Goal: Answer question/provide support

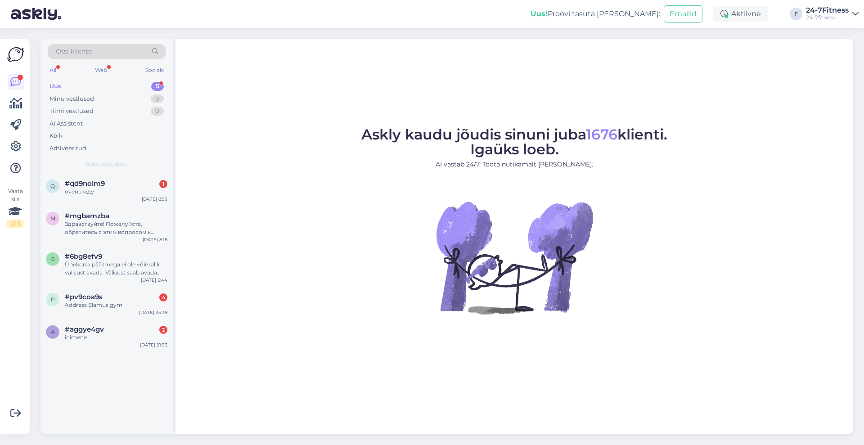
click at [77, 88] on div "Uus 5" at bounding box center [107, 86] width 118 height 13
click at [134, 345] on div "a #aggye4gv 2 inimene [DATE] 21:33" at bounding box center [107, 335] width 132 height 32
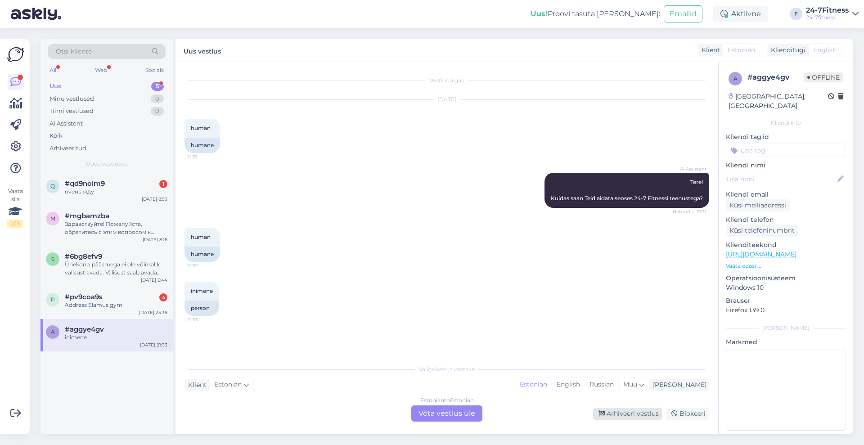
click at [628, 418] on div "Arhiveeri vestlus" at bounding box center [627, 414] width 69 height 12
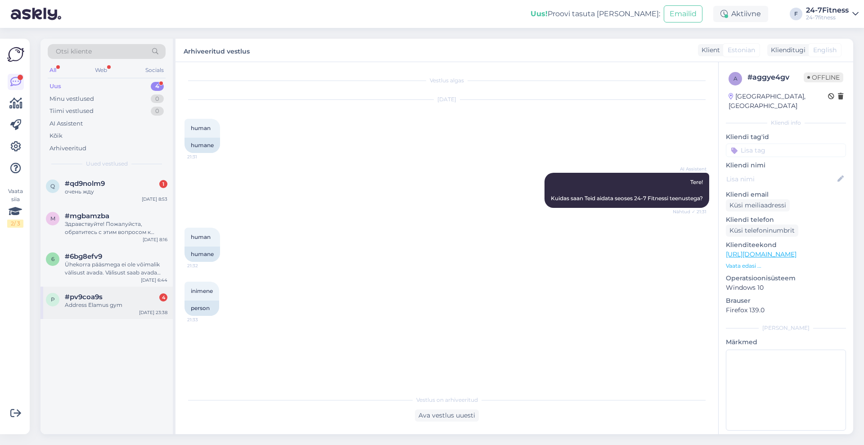
click at [88, 297] on span "#pv9coa9s" at bounding box center [84, 297] width 38 height 8
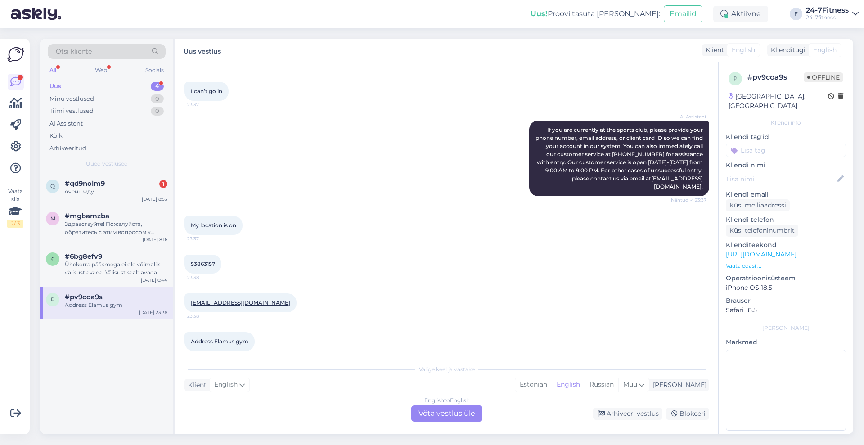
scroll to position [131, 0]
click at [470, 416] on div "English to English Võta vestlus üle" at bounding box center [446, 414] width 71 height 16
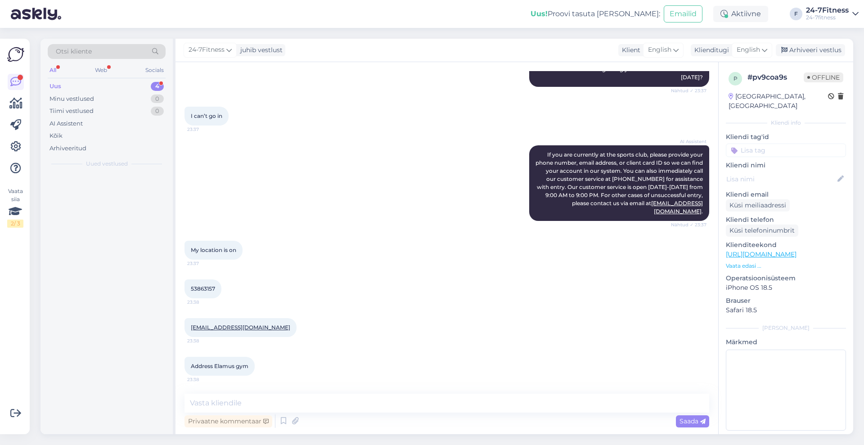
scroll to position [98, 0]
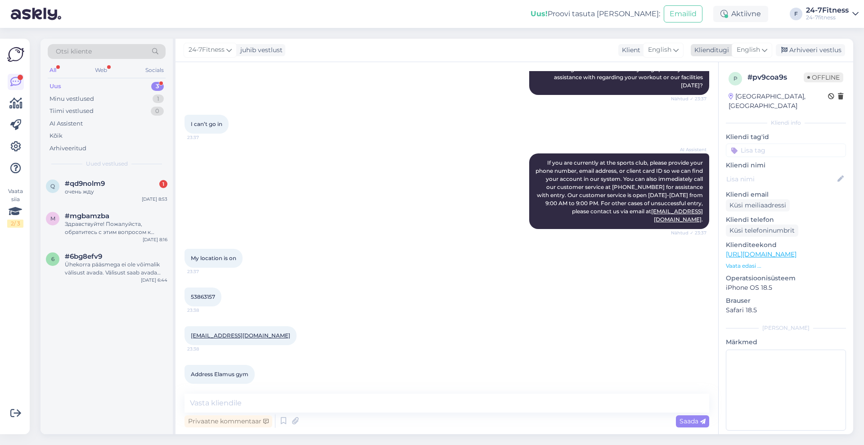
click at [748, 50] on span "English" at bounding box center [748, 50] width 23 height 10
type input "est"
click at [721, 90] on link "Estonian" at bounding box center [732, 90] width 99 height 14
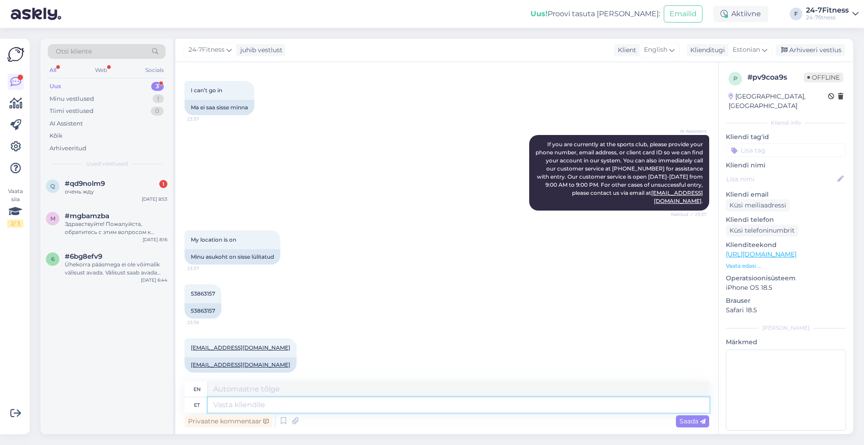
click at [255, 409] on textarea at bounding box center [459, 405] width 502 height 15
paste textarea "Kui Teil edaspidi peaks sisenemisega tekkima probleeme meie klienditeeninduse t…"
type textarea "Kui Teil edaspidi peaks sisenemisega tekkima probleeme meie klienditeeninduse t…"
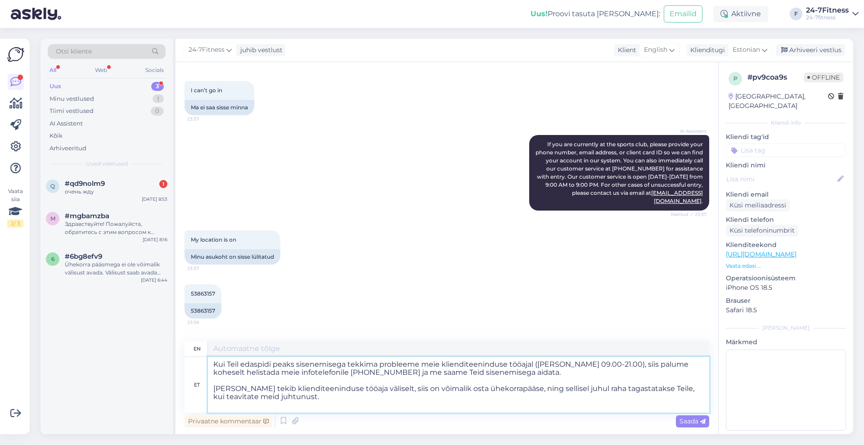
type textarea "If you should have any problems logging in during our customer service hours ([…"
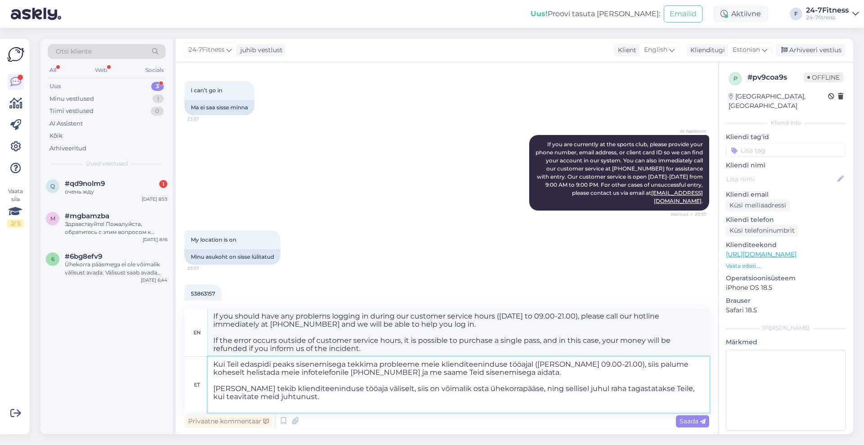
click at [460, 386] on textarea "Kui Teil edaspidi peaks sisenemisega tekkima probleeme meie klienditeeninduse t…" at bounding box center [459, 385] width 502 height 56
type textarea "Kui Teil edaspidi peaks sisenemisega tekkima probleeme meie klienditeeninduse t…"
type textarea "If you should have any problems logging in during our customer service hours ([…"
click at [316, 393] on textarea "Kui Teil edaspidi peaks sisenemisega tekkima probleeme meie klienditeeninduse t…" at bounding box center [459, 385] width 502 height 56
type textarea "Kui Teil edaspidi peaks sisenemisega tekkima probleeme meie klienditeeninduse t…"
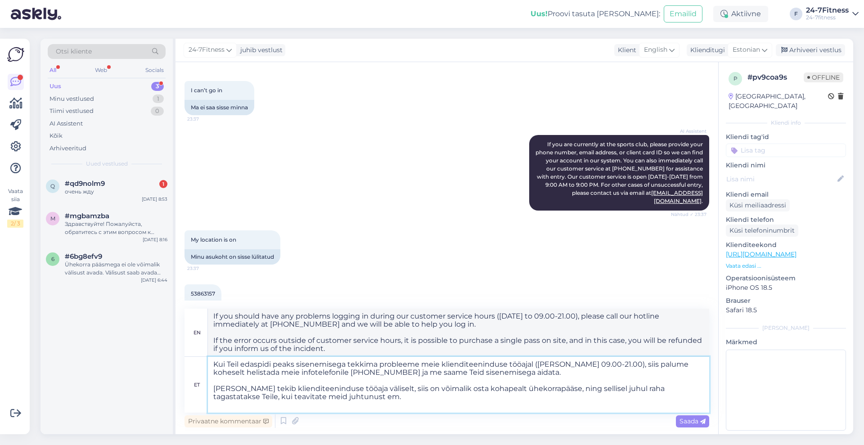
type textarea "If you should have any problems logging in during our customer service hours ([…"
type textarea "Kui Teil edaspidi peaks sisenemisega tekkima probleeme meie klienditeeninduse t…"
type textarea "If you should have any problems logging in during our customer service hours ([…"
type textarea "Kui Teil edaspidi peaks sisenemisega tekkima probleeme meie klienditeeninduse t…"
type textarea "If you should have any problems logging in during our customer service hours ([…"
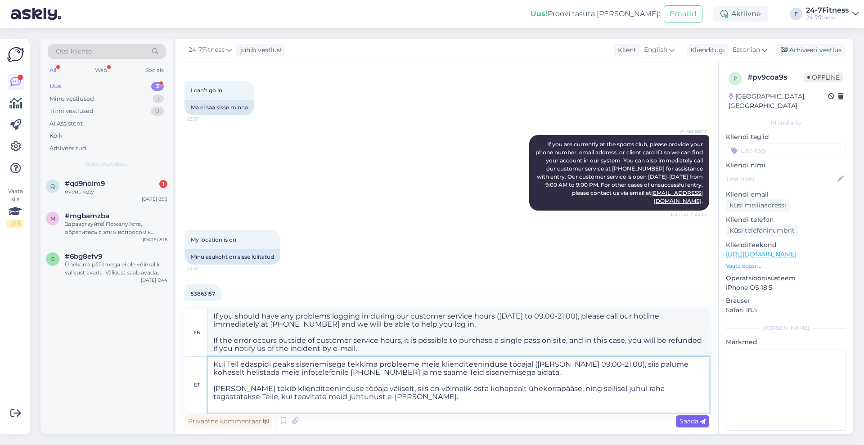
type textarea "Kui Teil edaspidi peaks sisenemisega tekkima probleeme meie klienditeeninduse t…"
click at [687, 424] on span "Saada" at bounding box center [693, 421] width 26 height 8
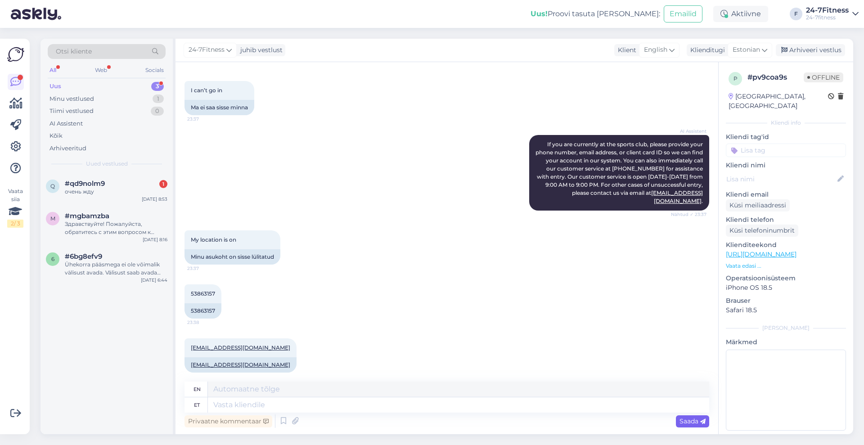
scroll to position [396, 0]
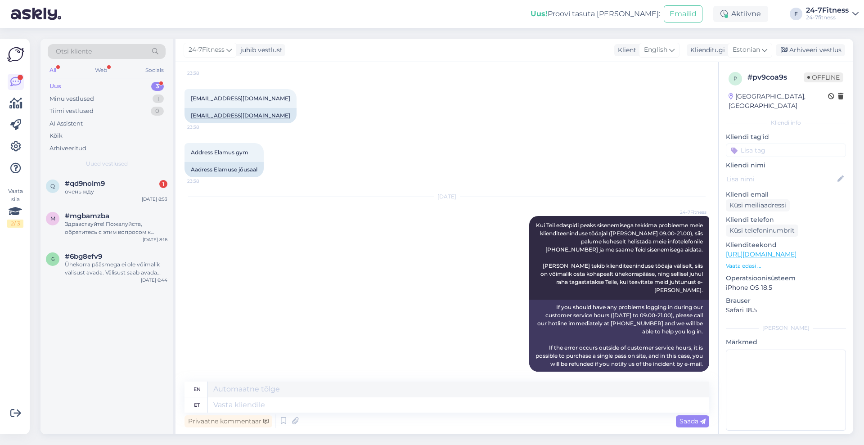
click at [498, 290] on div "[DATE] 24-7Fitness Kui Teil edaspidi peaks sisenemisega tekkima probleeme meie …" at bounding box center [447, 284] width 525 height 194
click at [506, 291] on icon at bounding box center [508, 293] width 5 height 5
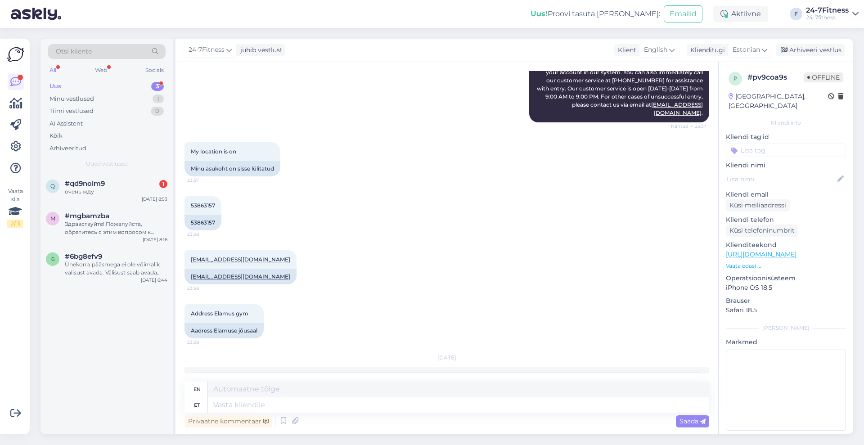
scroll to position [271, 0]
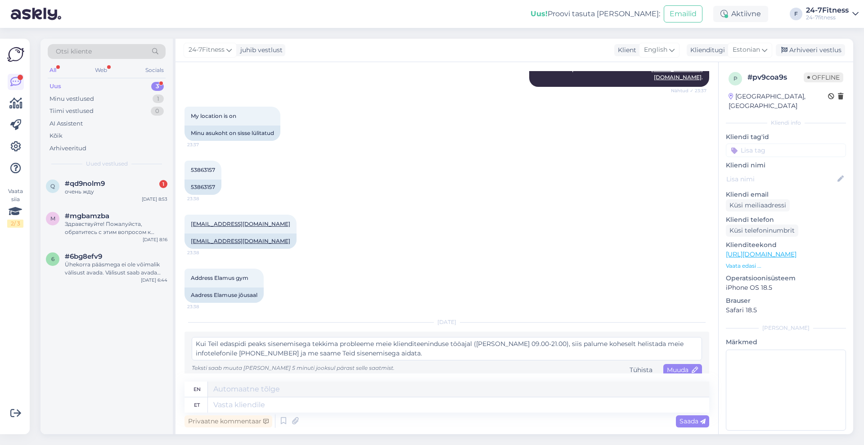
click at [271, 337] on textarea "Kui Teil edaspidi peaks sisenemisega tekkima probleeme meie klienditeeninduse t…" at bounding box center [447, 348] width 511 height 23
type textarea "Kui Teil edaspidi peaks spordiklubisse sisenemisega tekkima probleeme meie klie…"
click at [677, 366] on span "Muuda" at bounding box center [683, 370] width 32 height 8
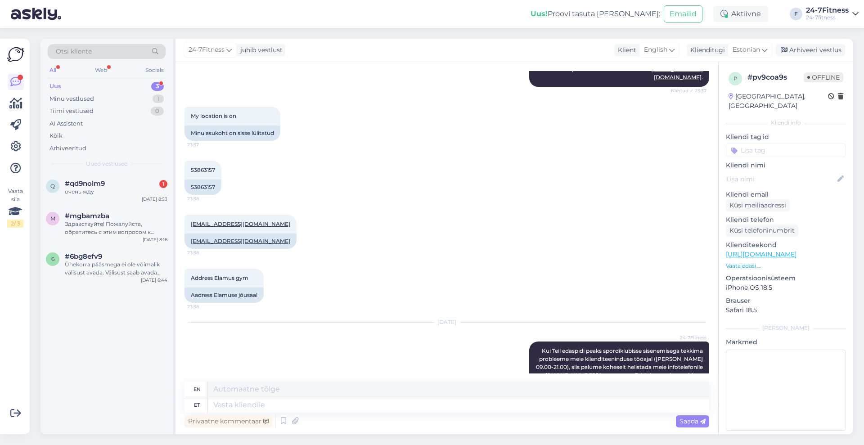
scroll to position [404, 0]
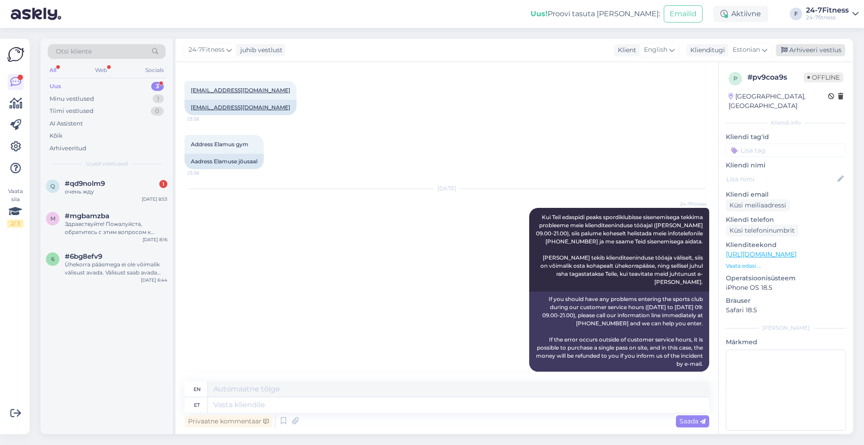
click at [824, 53] on div "Arhiveeri vestlus" at bounding box center [810, 50] width 69 height 12
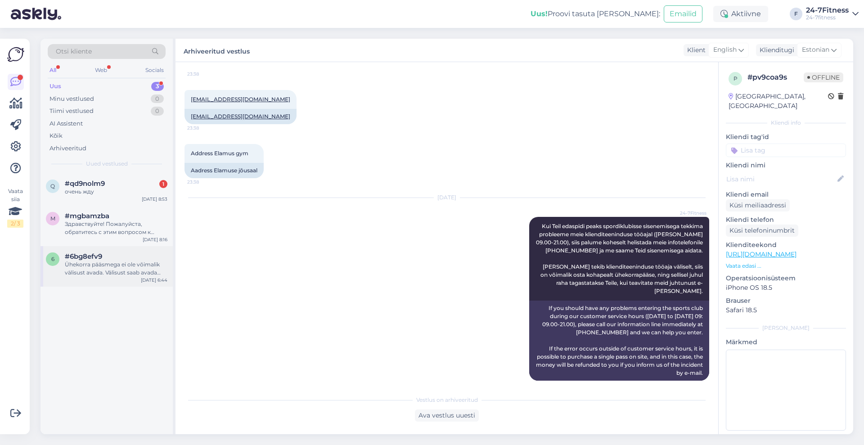
click at [116, 261] on div "Ühekorra pääsmega ei ole võimalik välisust avada. Välisust saab avada kehtiva p…" at bounding box center [116, 269] width 103 height 16
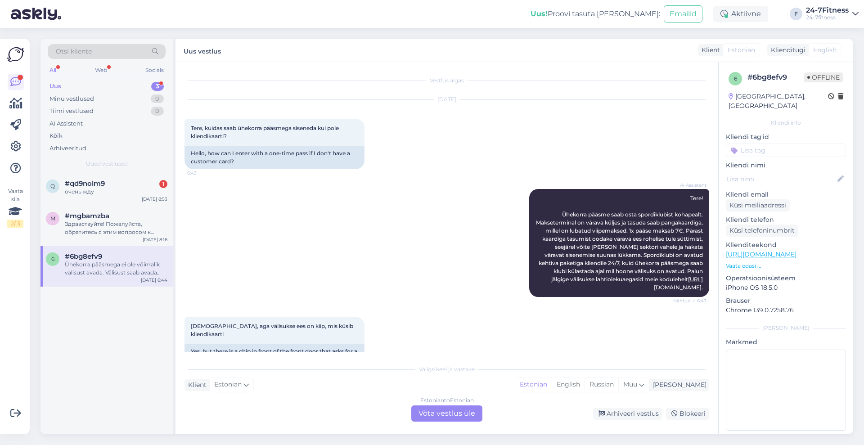
scroll to position [96, 0]
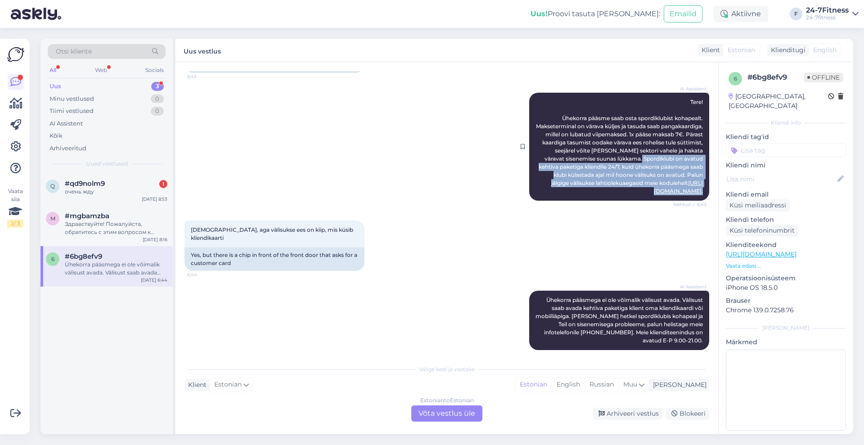
drag, startPoint x: 536, startPoint y: 168, endPoint x: 700, endPoint y: 190, distance: 165.8
click at [700, 190] on div "AI Assistent Tere! Ühekorra pääsme saab osta spordiklubist kohapealt. Makseterm…" at bounding box center [619, 147] width 180 height 108
click at [625, 414] on div "Arhiveeri vestlus" at bounding box center [627, 414] width 69 height 12
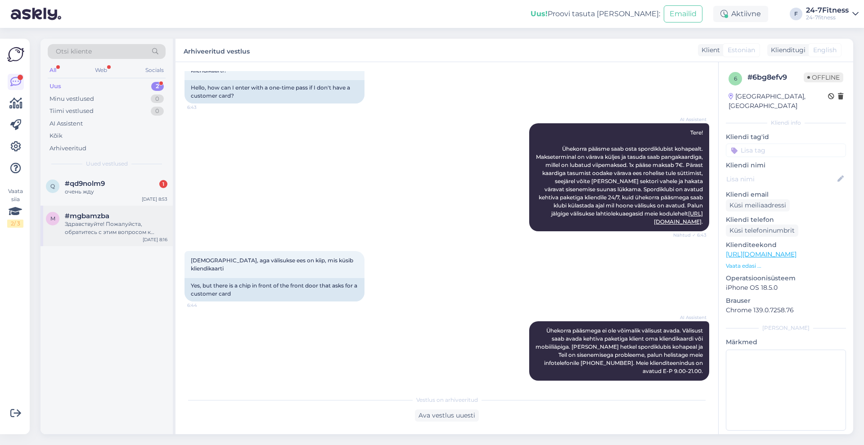
click at [155, 239] on div "[DATE] 8:16" at bounding box center [155, 239] width 25 height 7
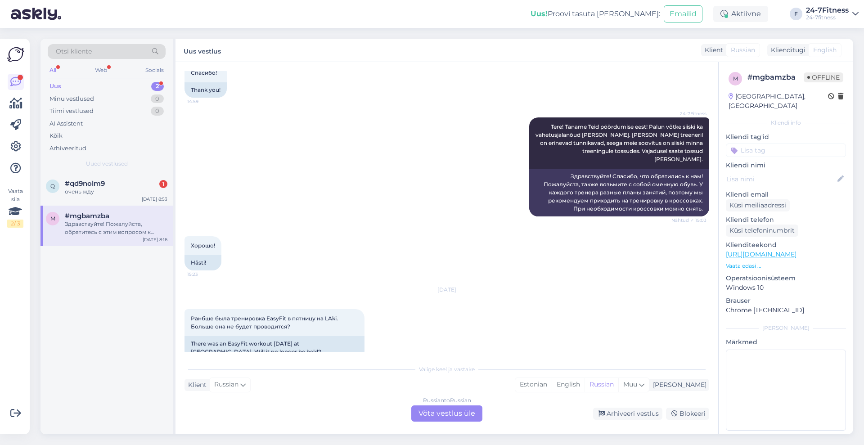
scroll to position [2326, 0]
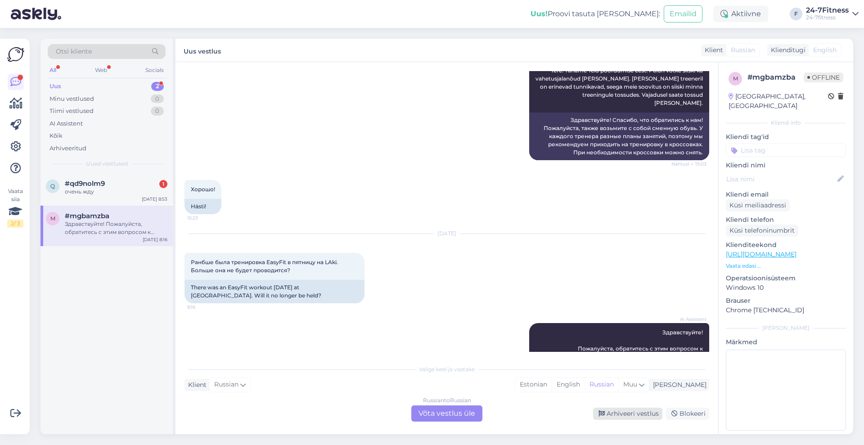
click at [623, 412] on div "Arhiveeri vestlus" at bounding box center [627, 414] width 69 height 12
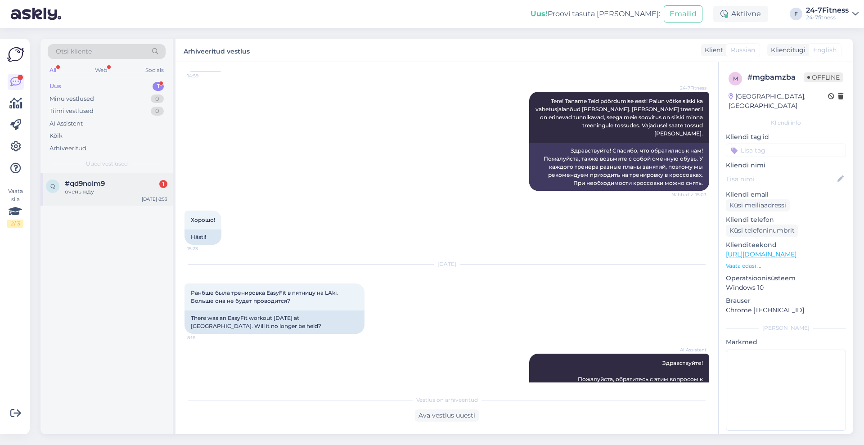
click at [87, 189] on div "очень жду" at bounding box center [116, 192] width 103 height 8
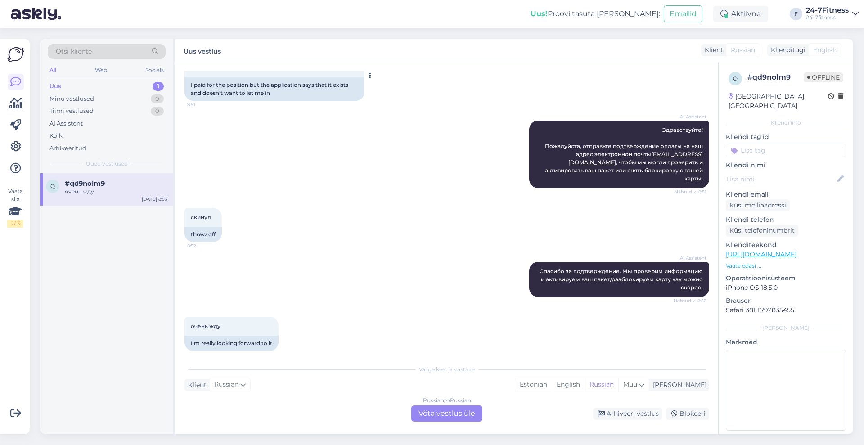
scroll to position [69, 0]
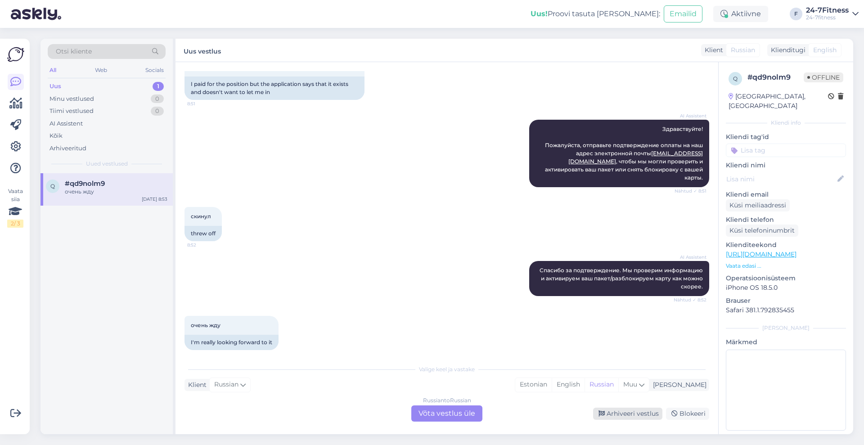
click at [609, 415] on div "Arhiveeri vestlus" at bounding box center [627, 414] width 69 height 12
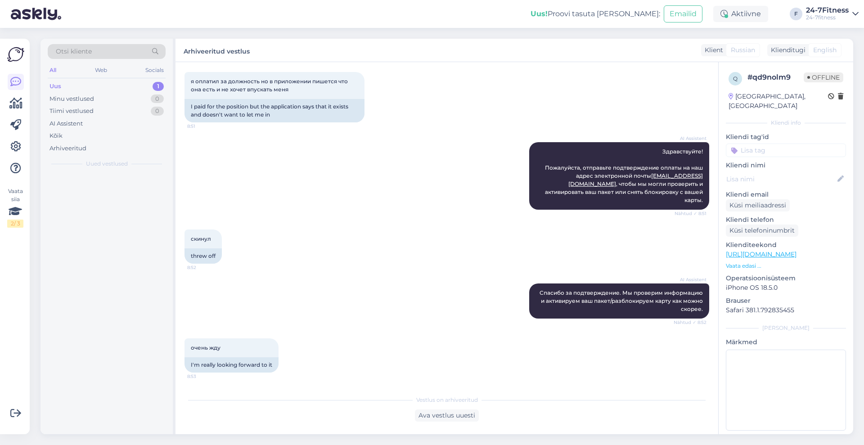
scroll to position [39, 0]
